Goal: Navigation & Orientation: Find specific page/section

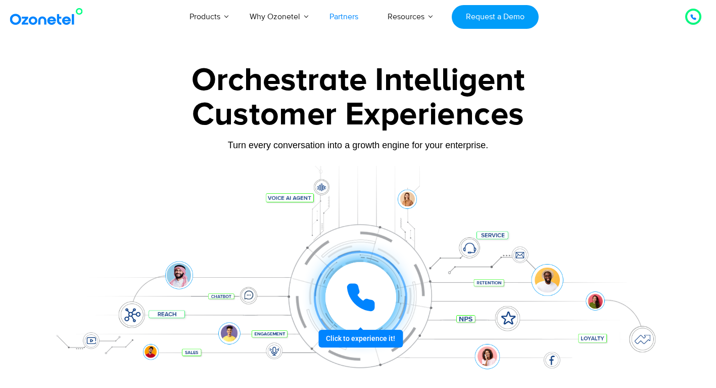
click at [340, 23] on link "Partners" at bounding box center [344, 16] width 58 height 33
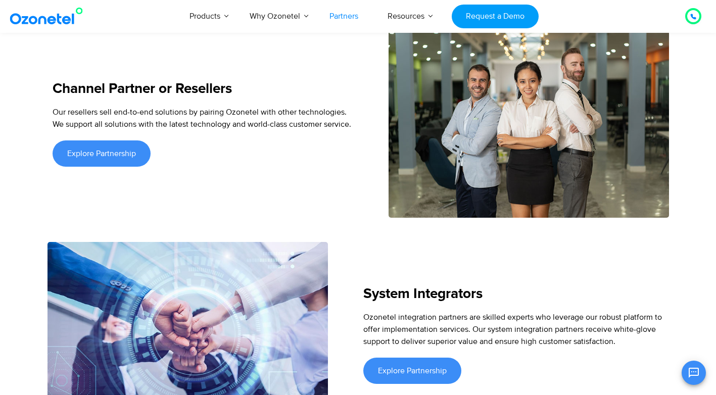
scroll to position [1423, 0]
